Goal: Task Accomplishment & Management: Use online tool/utility

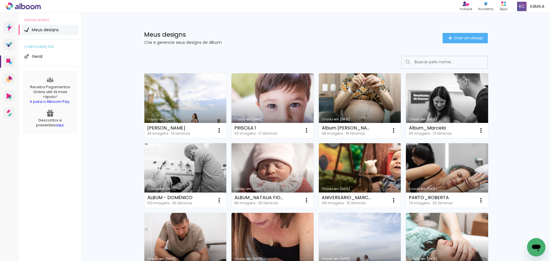
click at [356, 161] on link "Criado em [DATE]" at bounding box center [360, 175] width 82 height 65
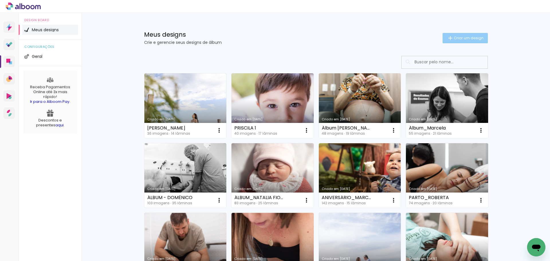
drag, startPoint x: 0, startPoint y: 0, endPoint x: 452, endPoint y: 38, distance: 454.1
click at [454, 38] on span "Criar um design" at bounding box center [469, 38] width 30 height 4
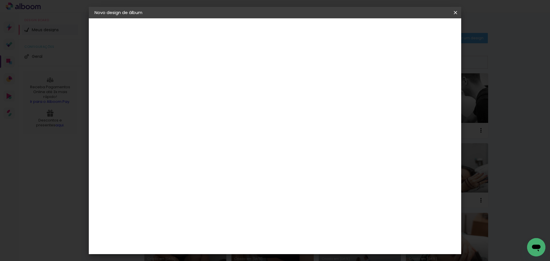
click at [188, 80] on input at bounding box center [188, 76] width 0 height 9
type input "A"
type input "Álbum Mateus"
type paper-input "Álbum Mateus"
click at [0, 0] on slot "Avançar" at bounding box center [0, 0] width 0 height 0
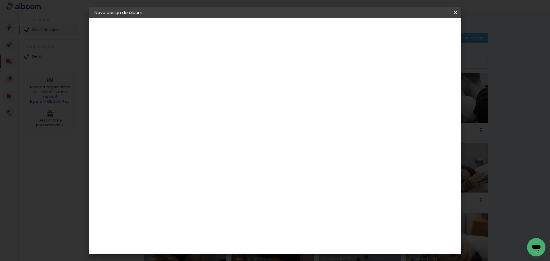
click at [189, 108] on input at bounding box center [203, 108] width 58 height 7
type input "Mati"
type paper-input "Mati"
click at [202, 126] on div "Matias Encadernações" at bounding box center [201, 130] width 35 height 9
click at [208, 132] on div "Matias Encadernações" at bounding box center [201, 130] width 35 height 9
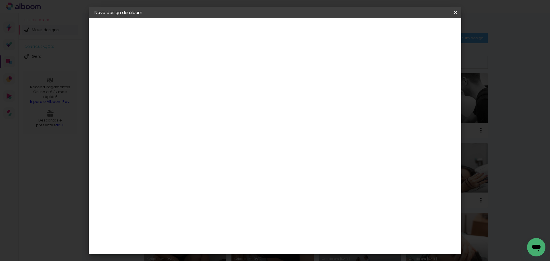
click at [220, 128] on div "Matias Encadernações" at bounding box center [201, 130] width 35 height 9
click at [0, 0] on slot "Avançar" at bounding box center [0, 0] width 0 height 0
click at [210, 95] on input "text" at bounding box center [199, 99] width 22 height 9
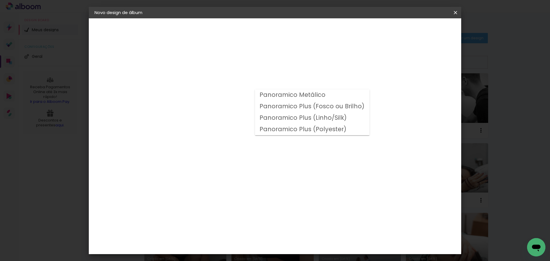
click at [0, 0] on slot "Panoramico Plus (Fosco ou Brilho)" at bounding box center [0, 0] width 0 height 0
type input "Panoramico Plus (Fosco ou Brilho)"
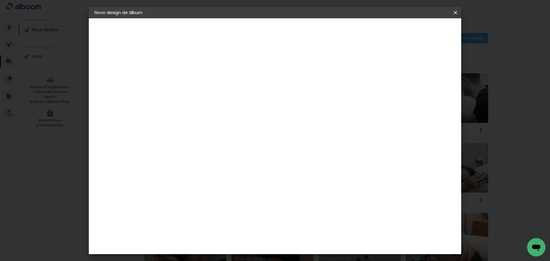
scroll to position [159, 0]
click at [0, 0] on slot "Avançar" at bounding box center [0, 0] width 0 height 0
click at [420, 32] on span "Iniciar design" at bounding box center [406, 30] width 26 height 4
